Goal: Task Accomplishment & Management: Manage account settings

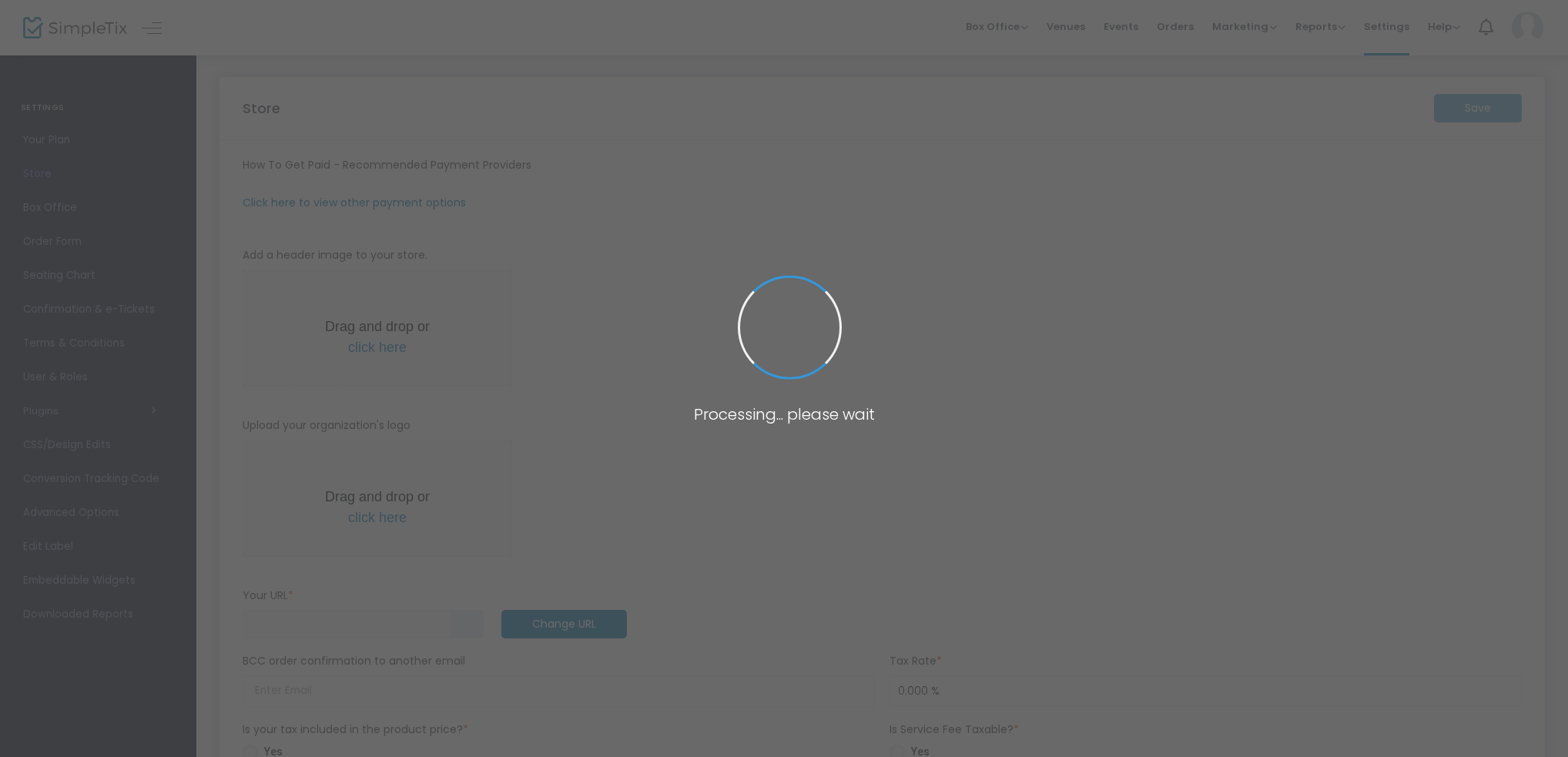
type input "[URL]"
type input "[EMAIL_ADDRESS][DOMAIN_NAME]"
type input "7.000 %"
radio input "true"
type input "Command Decisions Wargames Center"
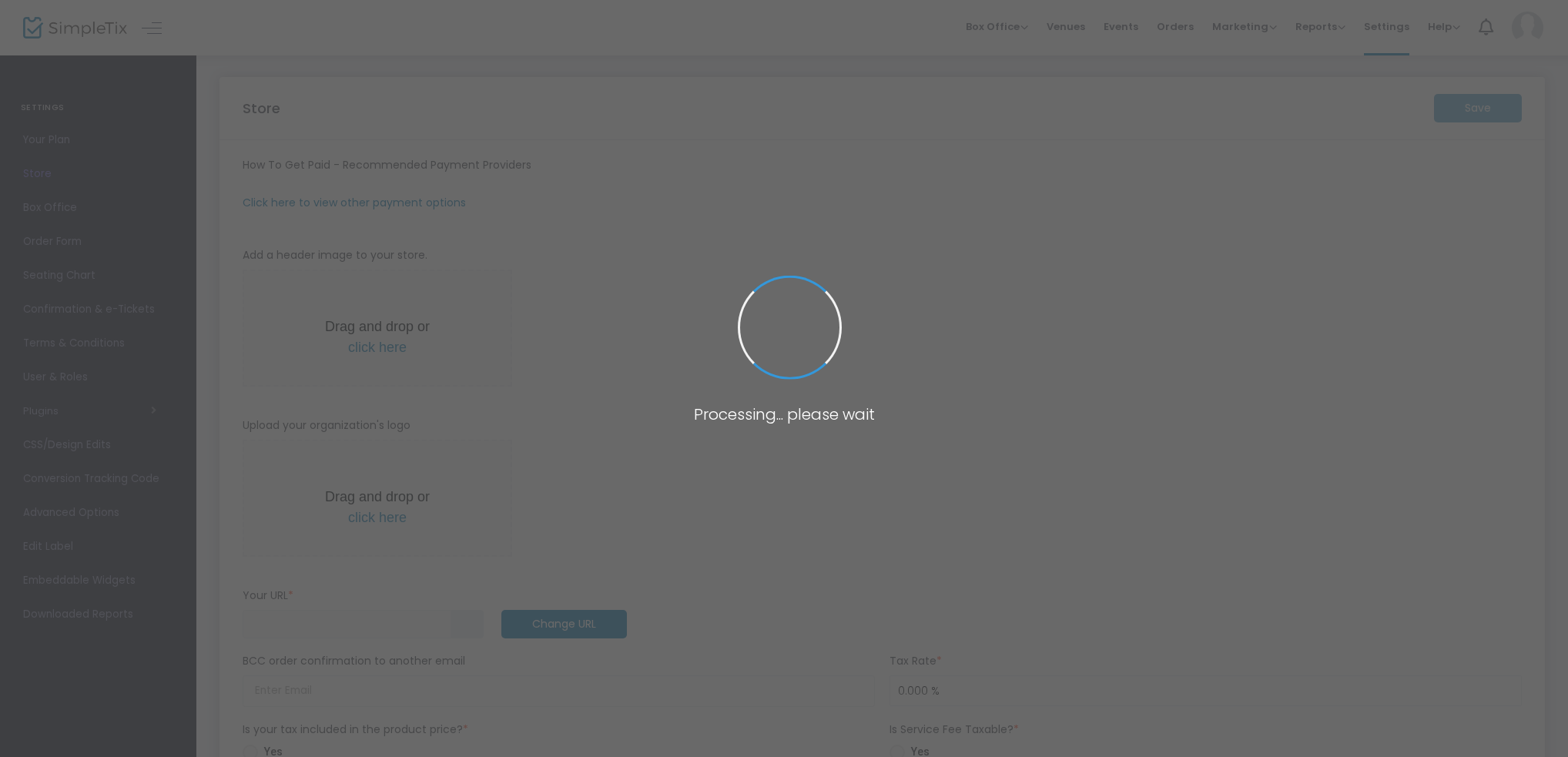
type input "[PHONE_NUMBER]"
type input "[DOMAIN_NAME][URL]"
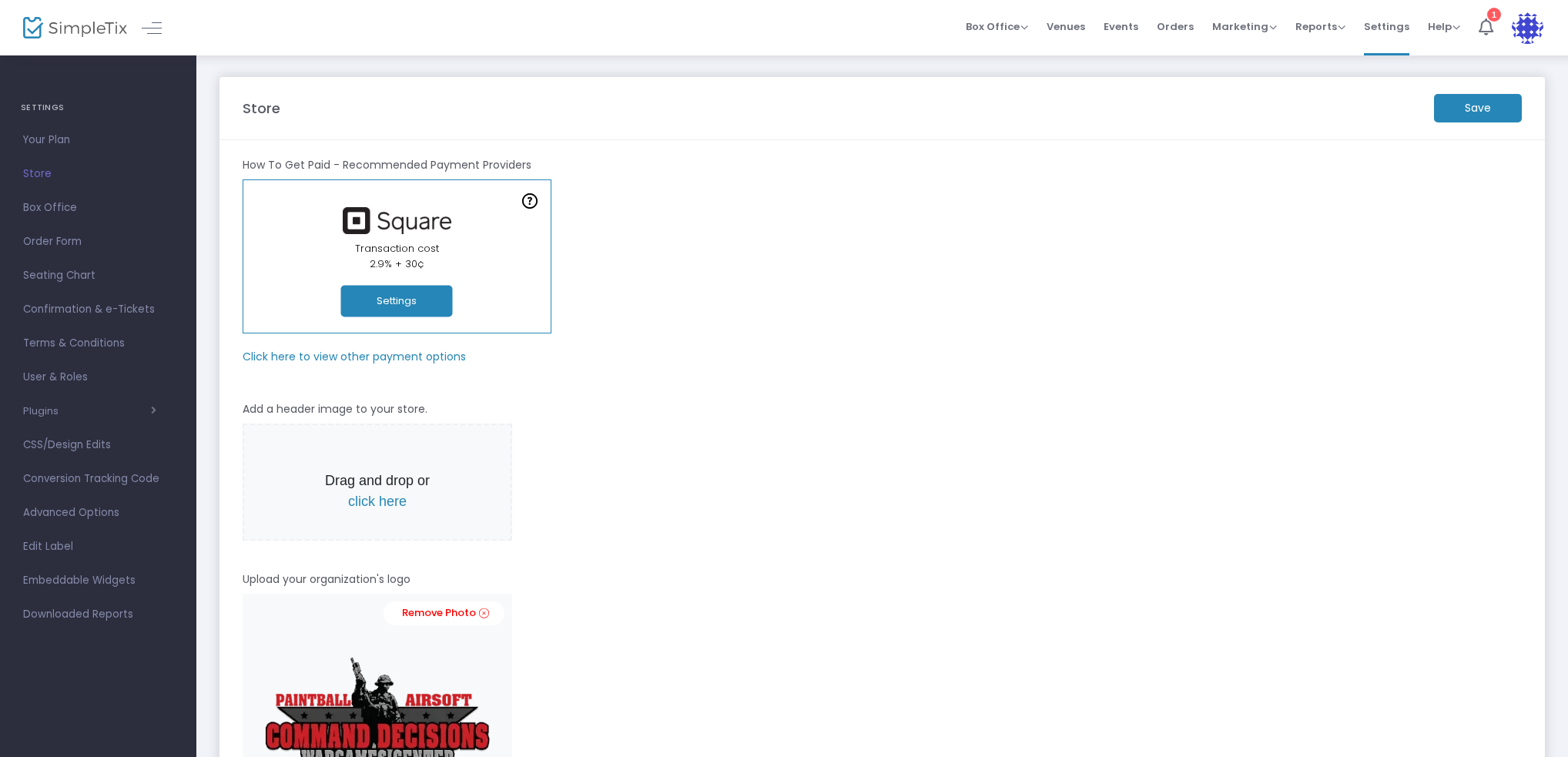
click at [102, 30] on img at bounding box center [75, 28] width 104 height 22
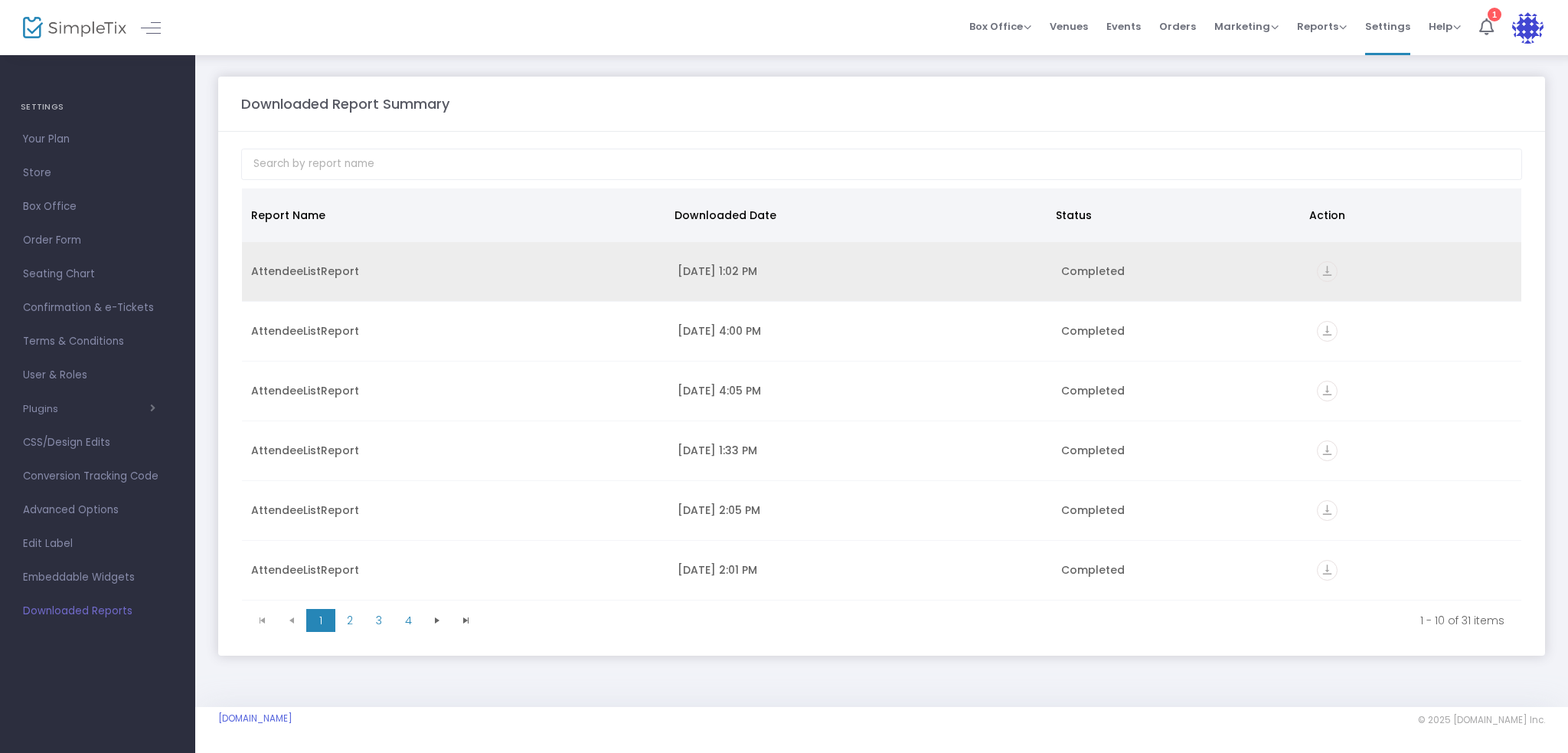
click at [1328, 263] on icon "vertical_align_bottom" at bounding box center [1327, 271] width 21 height 21
click at [1317, 265] on icon "vertical_align_bottom" at bounding box center [1327, 271] width 21 height 21
